Goal: Task Accomplishment & Management: Manage account settings

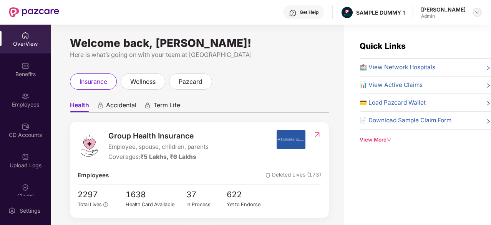
click at [477, 10] on img at bounding box center [477, 12] width 6 height 6
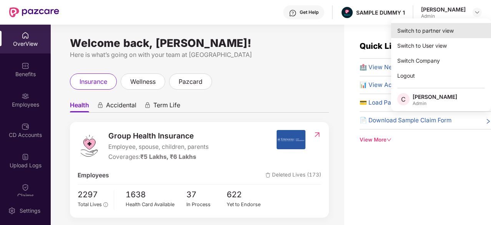
click at [430, 31] on div "Switch to partner view" at bounding box center [441, 30] width 100 height 15
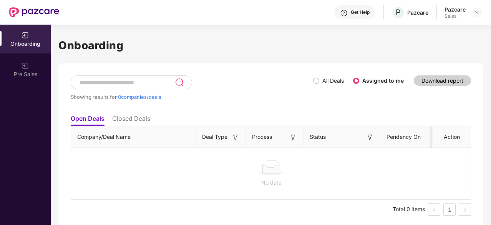
click at [134, 123] on li "Closed Deals" at bounding box center [131, 120] width 38 height 11
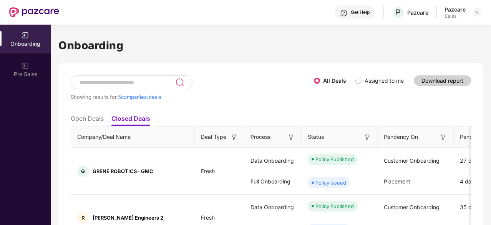
click at [356, 87] on div "All Deals Assigned to me" at bounding box center [362, 82] width 96 height 15
click at [356, 86] on div "All Deals Assigned to me" at bounding box center [362, 81] width 96 height 12
click at [356, 85] on label "Assigned to me" at bounding box center [382, 81] width 52 height 8
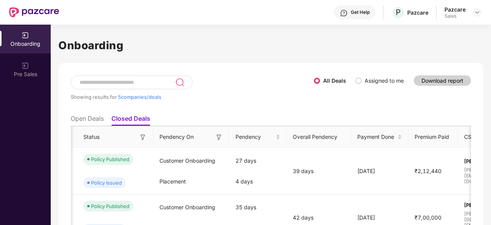
click at [101, 116] on li "Open Deals" at bounding box center [87, 120] width 33 height 11
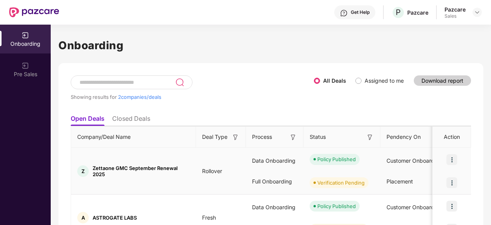
scroll to position [44, 0]
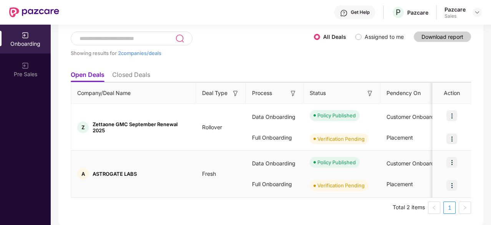
click at [452, 186] on img at bounding box center [452, 185] width 11 height 11
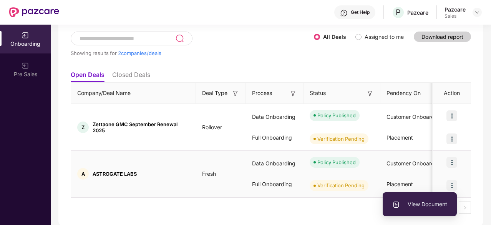
click at [421, 205] on span "View Document" at bounding box center [420, 204] width 55 height 8
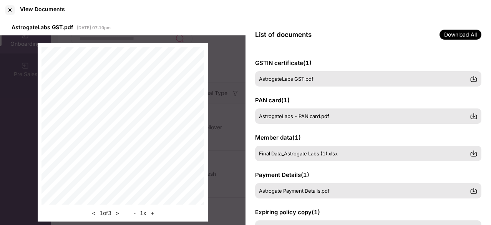
scroll to position [29, 0]
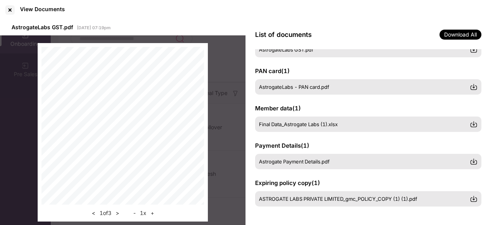
click at [12, 16] on div "View Documents" at bounding box center [245, 10] width 491 height 20
click at [6, 11] on div at bounding box center [10, 10] width 12 height 12
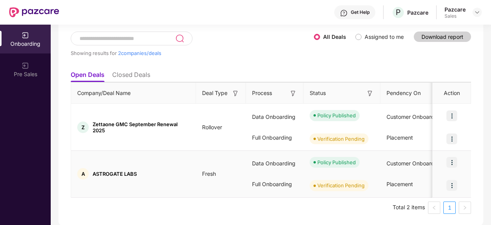
scroll to position [0, 1]
click at [451, 186] on img at bounding box center [452, 185] width 11 height 11
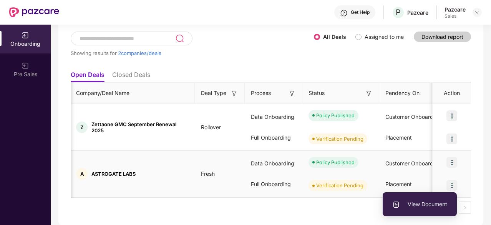
click at [408, 201] on span "View Document" at bounding box center [420, 204] width 55 height 8
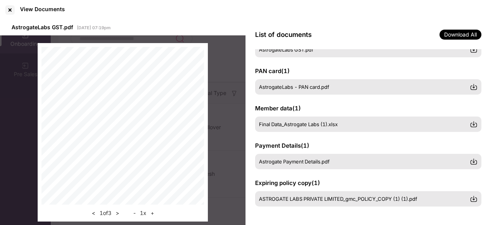
scroll to position [29, 0]
click at [4, 8] on div at bounding box center [10, 10] width 12 height 12
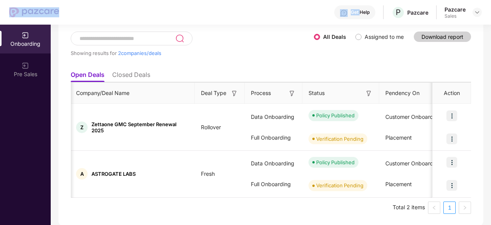
click at [4, 8] on header "Get Help P Pazcare Pazcare Sales" at bounding box center [245, 12] width 491 height 25
